Goal: Transaction & Acquisition: Purchase product/service

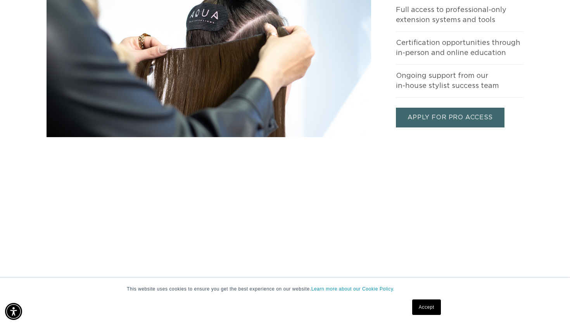
scroll to position [0, 1029]
click at [419, 315] on link "Accept" at bounding box center [426, 307] width 29 height 15
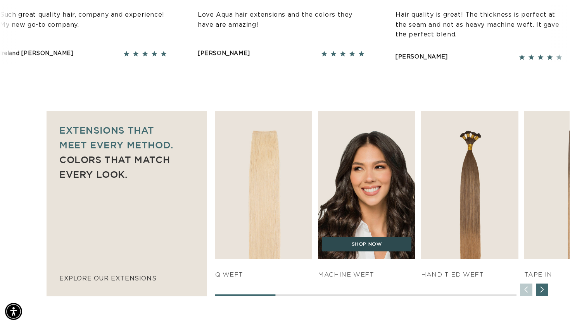
click at [342, 244] on link "SHOP NOW" at bounding box center [367, 244] width 90 height 15
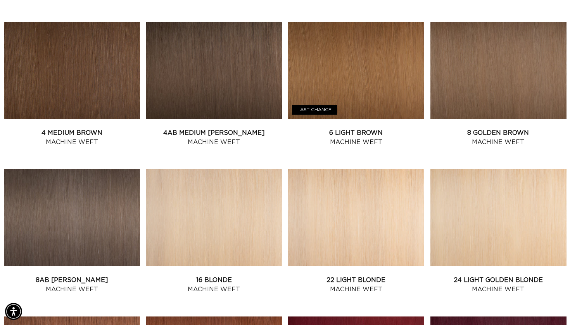
scroll to position [446, 0]
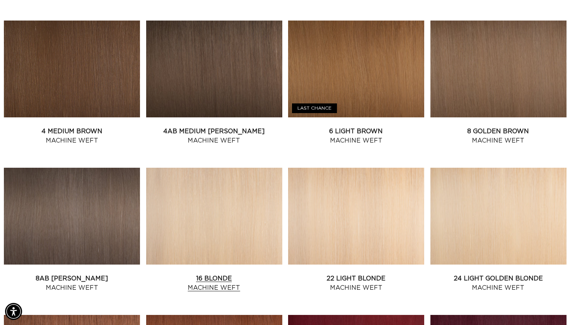
click at [231, 274] on link "16 Blonde Machine Weft" at bounding box center [214, 283] width 136 height 19
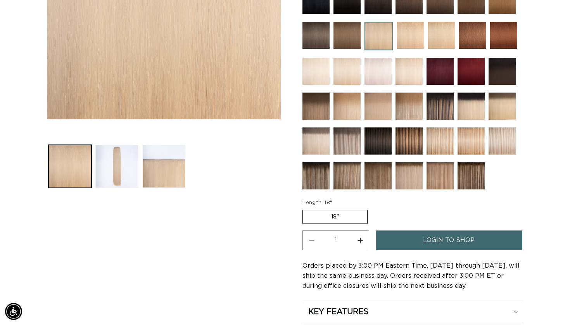
scroll to position [266, 0]
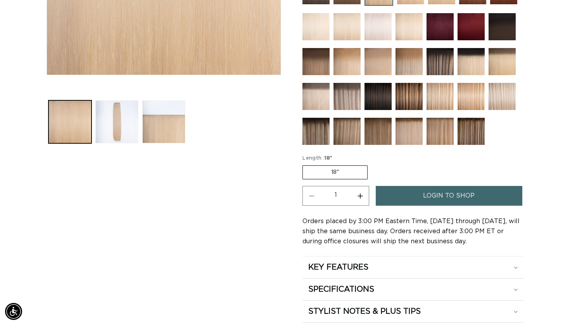
click at [343, 170] on label "18" Variant sold out or unavailable" at bounding box center [334, 172] width 65 height 14
click at [305, 164] on input "18" Variant sold out or unavailable" at bounding box center [304, 164] width 0 height 0
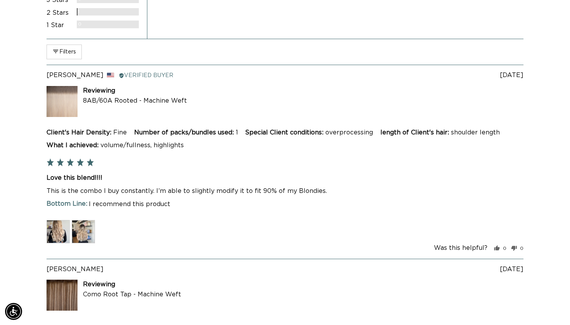
scroll to position [1603, 0]
